Goal: Check status: Check status

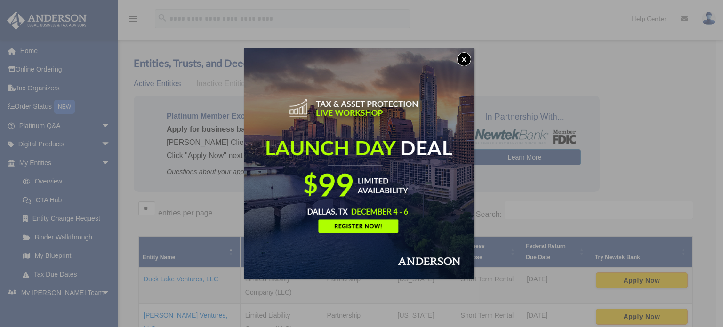
drag, startPoint x: 471, startPoint y: 56, endPoint x: 471, endPoint y: 62, distance: 5.7
click at [471, 56] on button "x" at bounding box center [464, 59] width 14 height 14
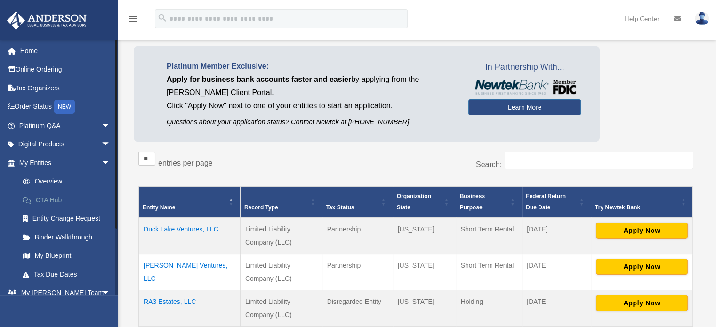
scroll to position [47, 0]
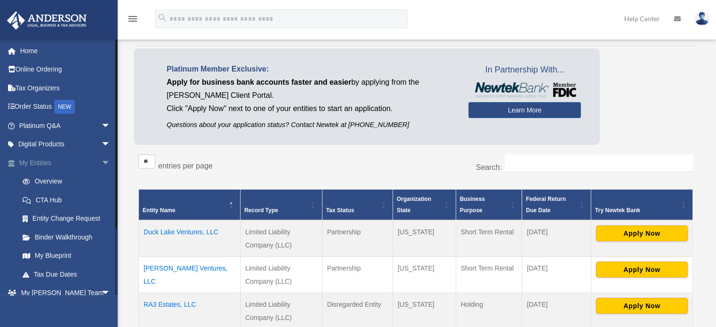
click at [101, 159] on span "arrow_drop_down" at bounding box center [110, 163] width 19 height 19
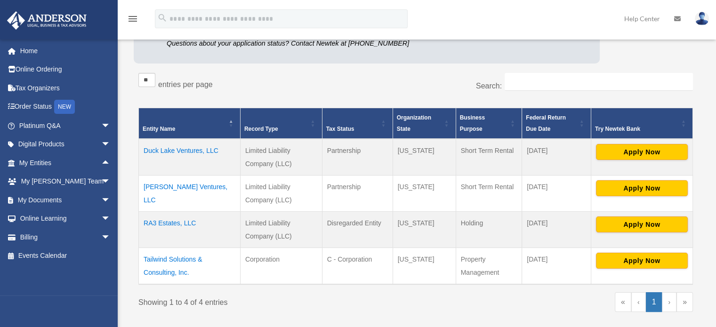
scroll to position [141, 0]
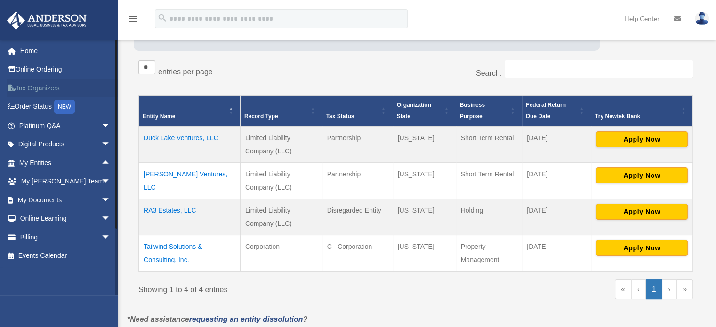
click at [56, 92] on link "Tax Organizers" at bounding box center [66, 88] width 118 height 19
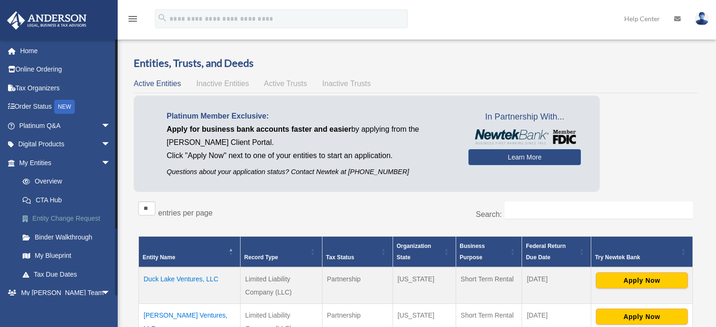
scroll to position [139, 0]
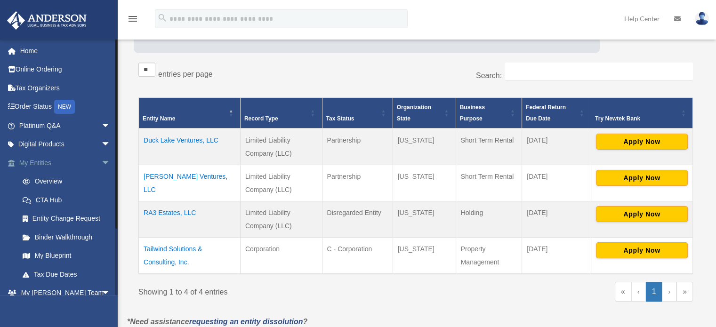
click at [101, 164] on span "arrow_drop_down" at bounding box center [110, 163] width 19 height 19
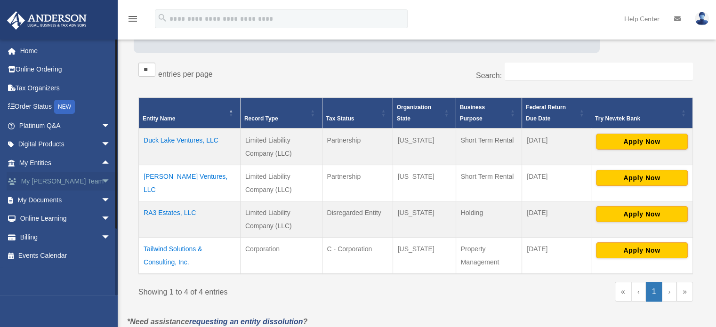
click at [101, 186] on span "arrow_drop_down" at bounding box center [110, 181] width 19 height 19
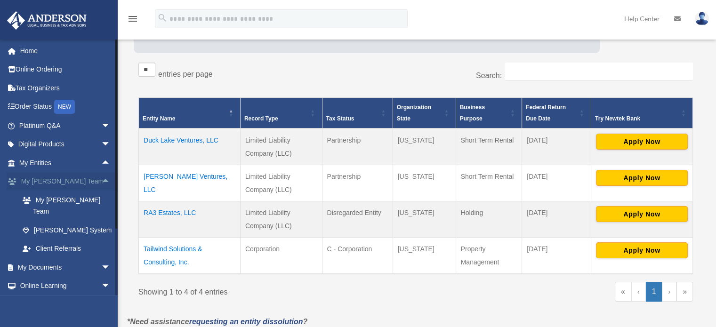
click at [101, 186] on span "arrow_drop_up" at bounding box center [110, 181] width 19 height 19
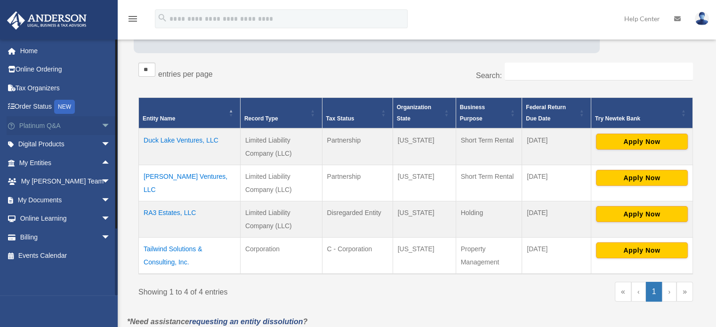
click at [101, 123] on span "arrow_drop_down" at bounding box center [110, 125] width 19 height 19
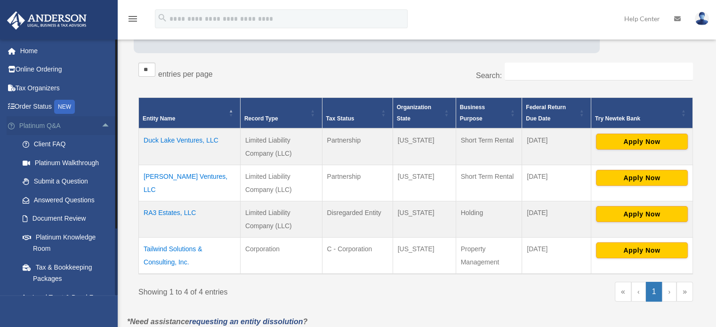
click at [101, 123] on span "arrow_drop_up" at bounding box center [110, 125] width 19 height 19
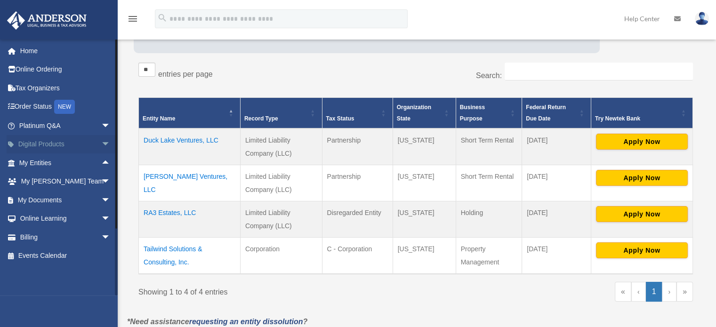
click at [101, 143] on span "arrow_drop_down" at bounding box center [110, 144] width 19 height 19
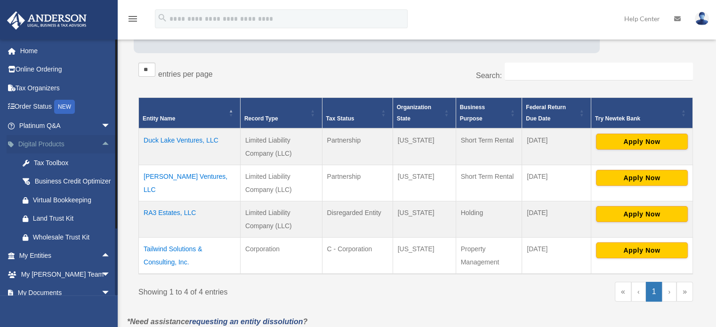
click at [101, 143] on span "arrow_drop_up" at bounding box center [110, 144] width 19 height 19
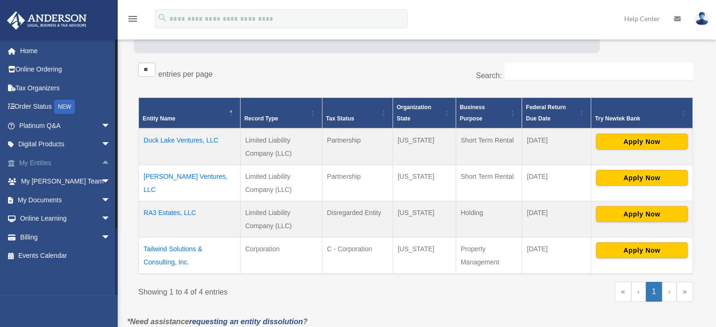
click at [101, 165] on span "arrow_drop_up" at bounding box center [110, 163] width 19 height 19
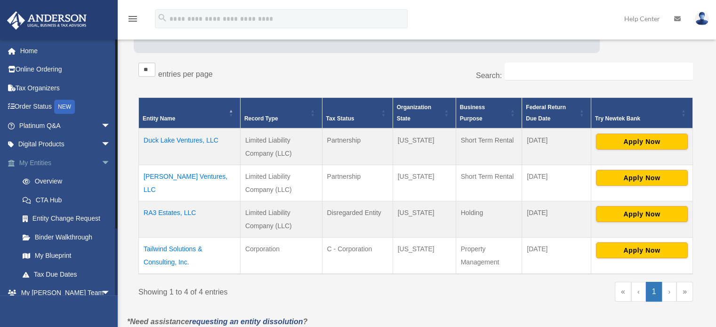
click at [101, 163] on span "arrow_drop_down" at bounding box center [110, 163] width 19 height 19
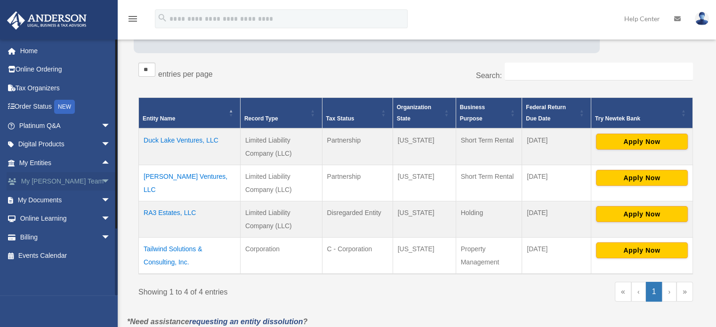
click at [101, 182] on span "arrow_drop_down" at bounding box center [110, 181] width 19 height 19
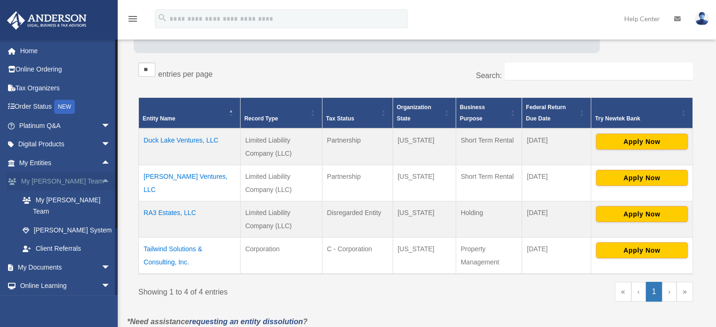
click at [101, 182] on span "arrow_drop_up" at bounding box center [110, 181] width 19 height 19
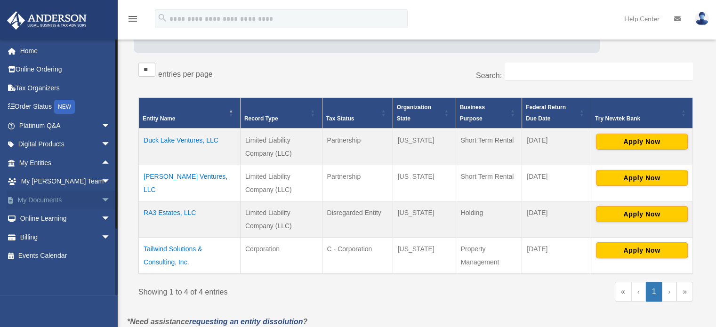
click at [101, 205] on span "arrow_drop_down" at bounding box center [110, 200] width 19 height 19
click at [101, 201] on span "arrow_drop_up" at bounding box center [110, 200] width 19 height 19
click at [101, 216] on span "arrow_drop_down" at bounding box center [110, 219] width 19 height 19
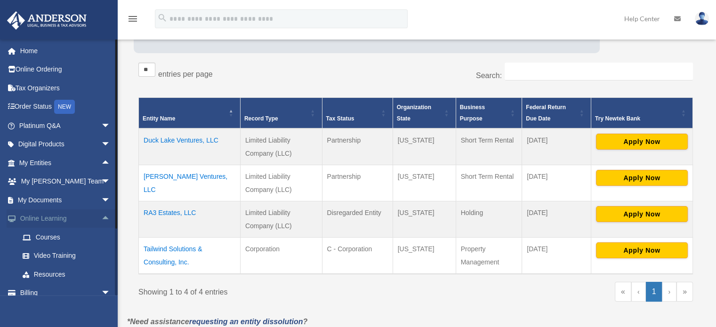
click at [101, 222] on span "arrow_drop_up" at bounding box center [110, 219] width 19 height 19
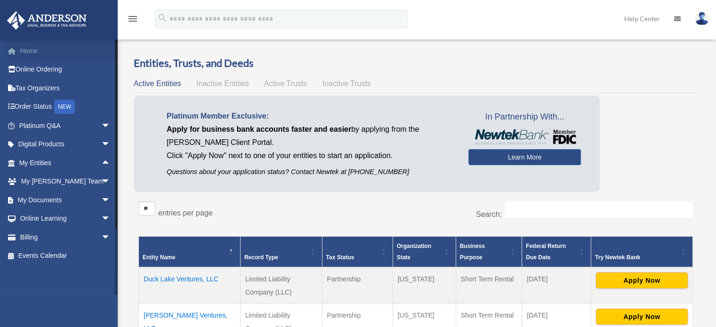
click at [37, 48] on link "Home" at bounding box center [66, 50] width 118 height 19
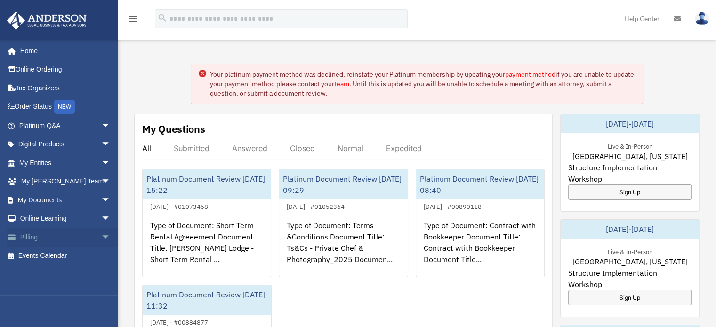
click at [101, 237] on span "arrow_drop_down" at bounding box center [110, 237] width 19 height 19
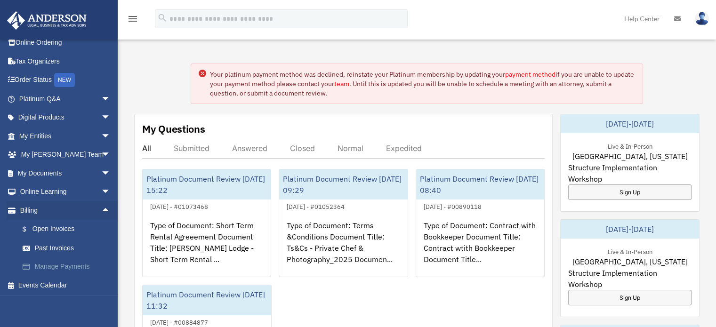
scroll to position [28, 0]
click at [101, 205] on span "arrow_drop_up" at bounding box center [110, 209] width 19 height 19
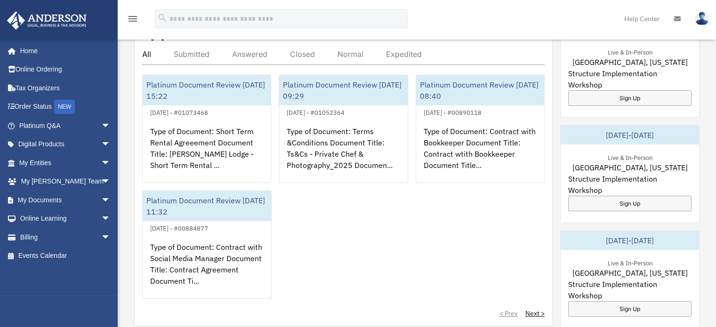
scroll to position [0, 0]
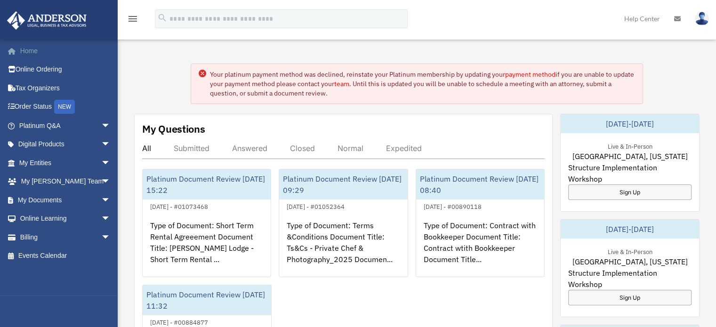
click at [38, 57] on link "Home" at bounding box center [66, 50] width 118 height 19
click at [102, 238] on span "arrow_drop_down" at bounding box center [110, 237] width 19 height 19
click at [68, 256] on link "$ Open Invoices" at bounding box center [69, 256] width 112 height 19
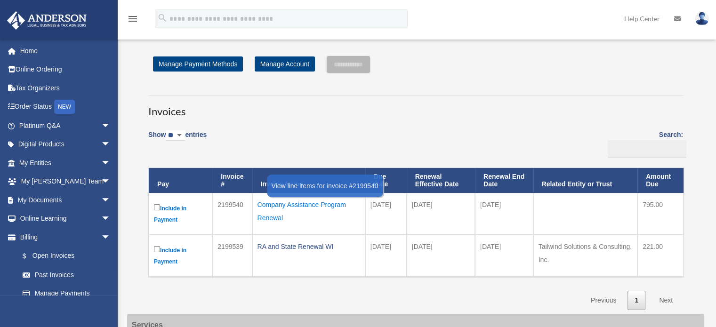
click at [308, 209] on div "Company Assistance Program Renewal" at bounding box center [309, 211] width 103 height 26
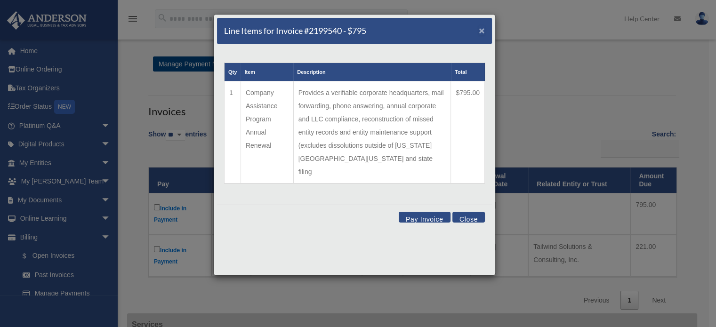
click at [479, 29] on span "×" at bounding box center [482, 30] width 6 height 11
